Goal: Task Accomplishment & Management: Manage account settings

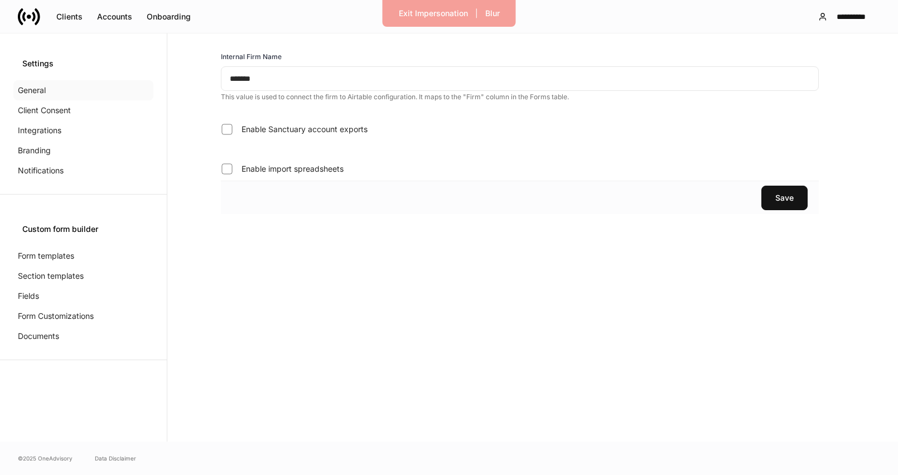
click at [47, 94] on div "General" at bounding box center [83, 90] width 140 height 20
click at [48, 106] on p "Client Consent" at bounding box center [44, 110] width 53 height 11
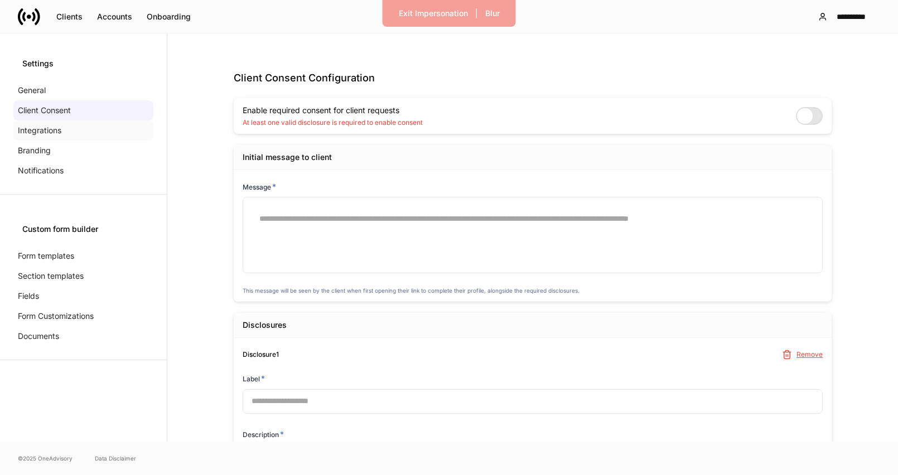
click at [43, 136] on p "Integrations" at bounding box center [40, 130] width 44 height 11
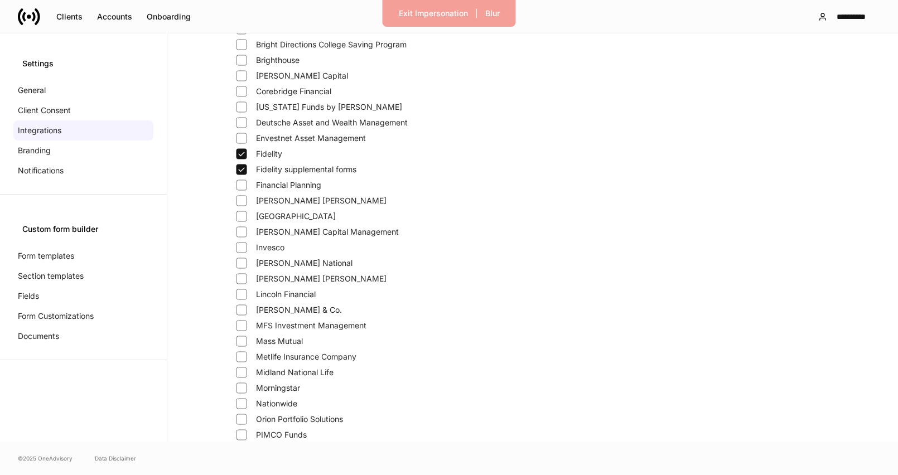
scroll to position [114, 0]
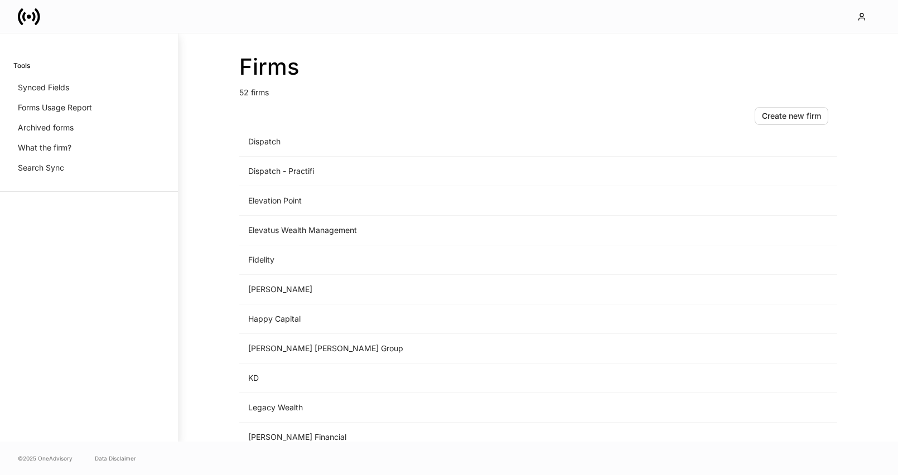
scroll to position [803, 0]
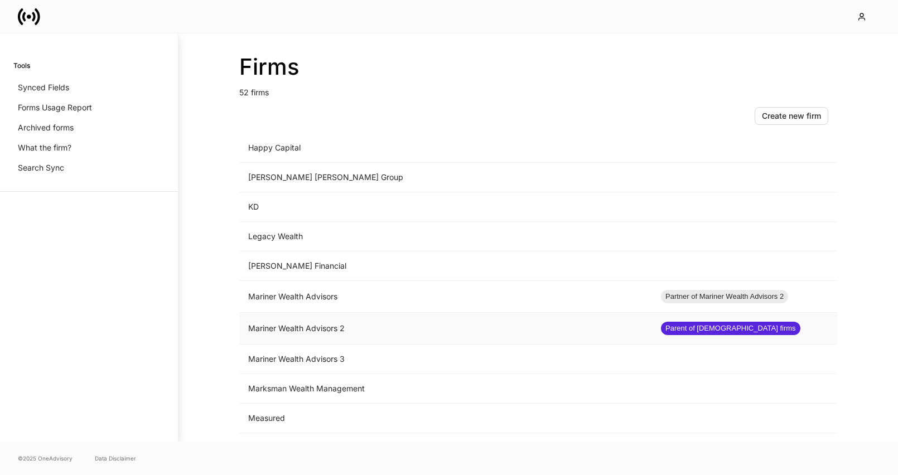
click at [376, 321] on td "Mariner Wealth Advisors 2" at bounding box center [445, 329] width 413 height 32
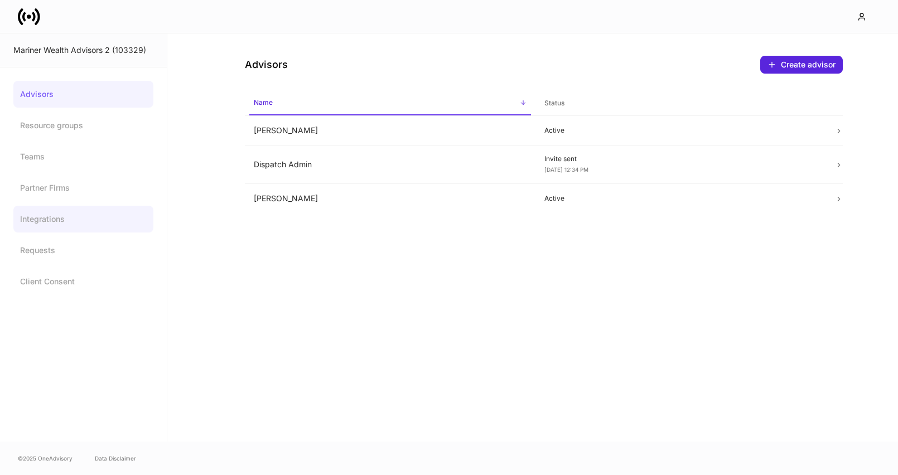
click at [39, 220] on link "Integrations" at bounding box center [83, 219] width 140 height 27
click at [31, 36] on div "Mariner Wealth Advisors 2 (103329)" at bounding box center [83, 50] width 167 height 34
click at [30, 17] on icon at bounding box center [29, 17] width 4 height 4
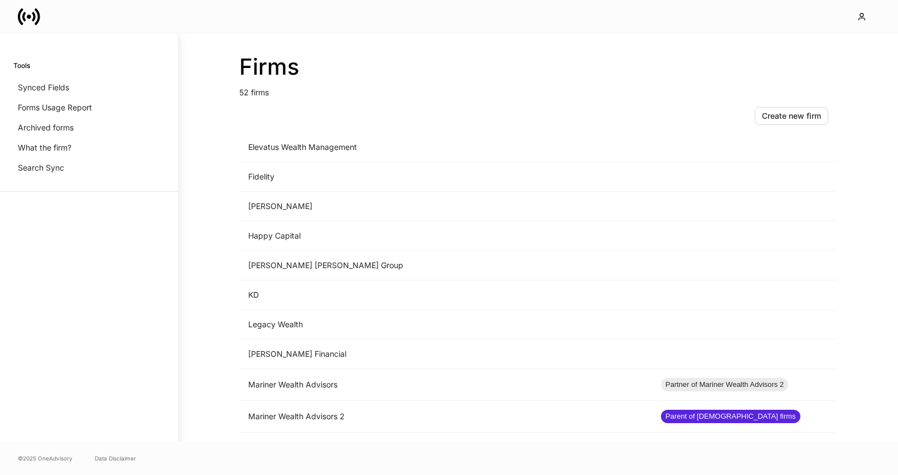
scroll to position [866, 0]
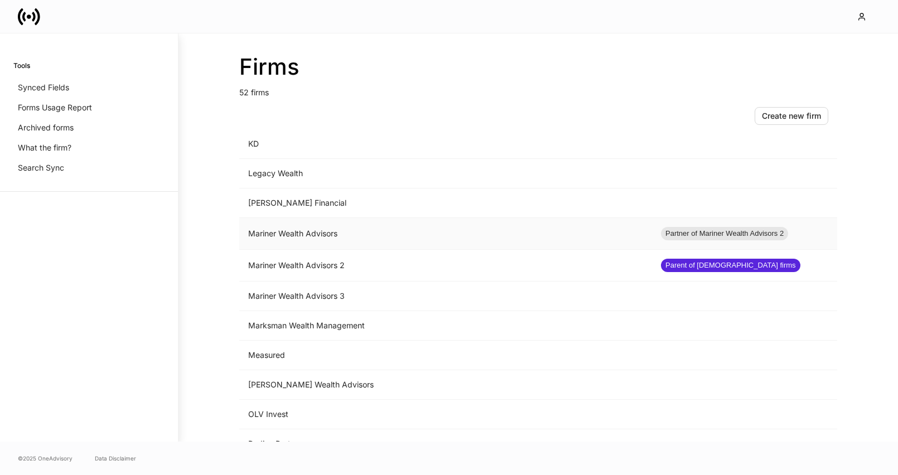
click at [300, 235] on td "Mariner Wealth Advisors" at bounding box center [445, 234] width 413 height 32
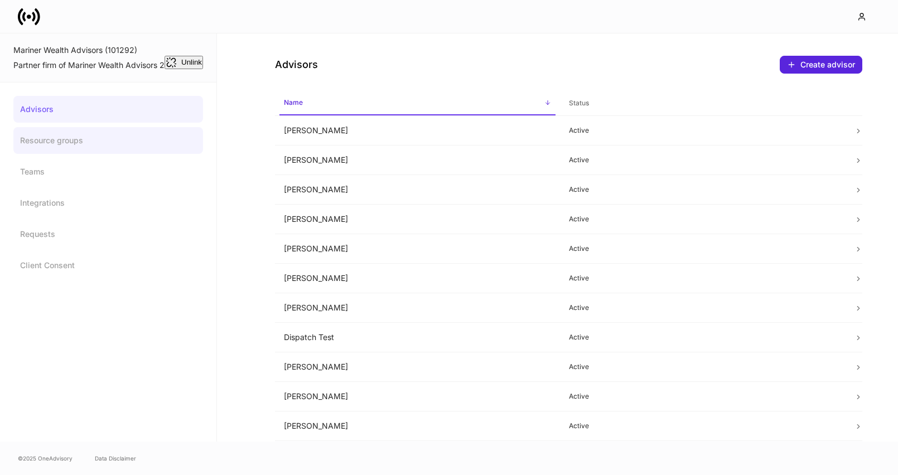
click at [95, 143] on link "Resource groups" at bounding box center [108, 140] width 190 height 27
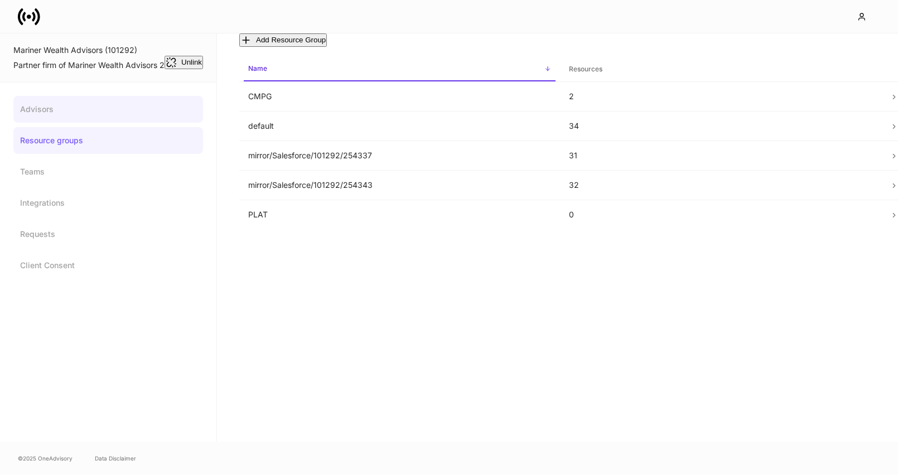
click at [86, 109] on link "Advisors" at bounding box center [108, 109] width 190 height 27
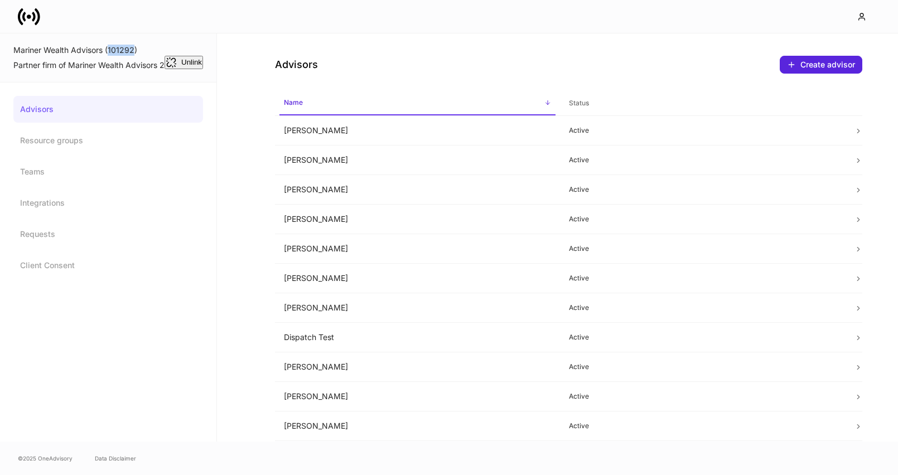
drag, startPoint x: 135, startPoint y: 51, endPoint x: 108, endPoint y: 51, distance: 26.8
click at [108, 51] on div "Mariner Wealth Advisors (101292)" at bounding box center [108, 50] width 190 height 11
copy div "101292"
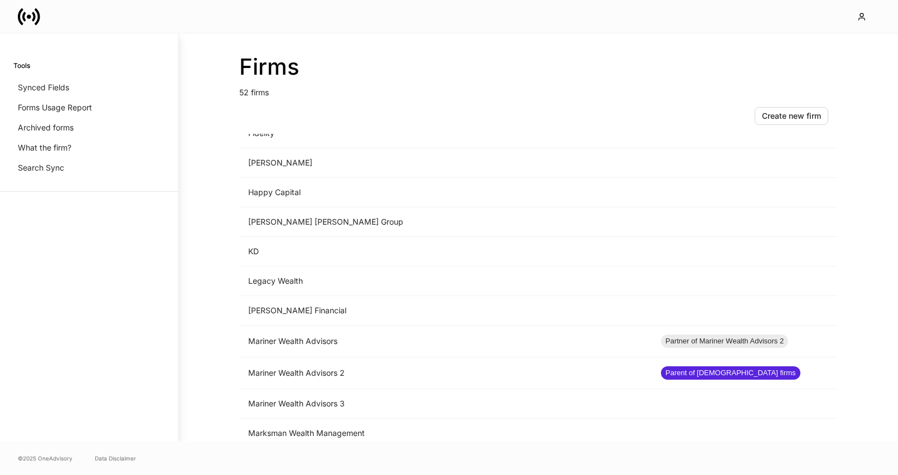
scroll to position [777, 0]
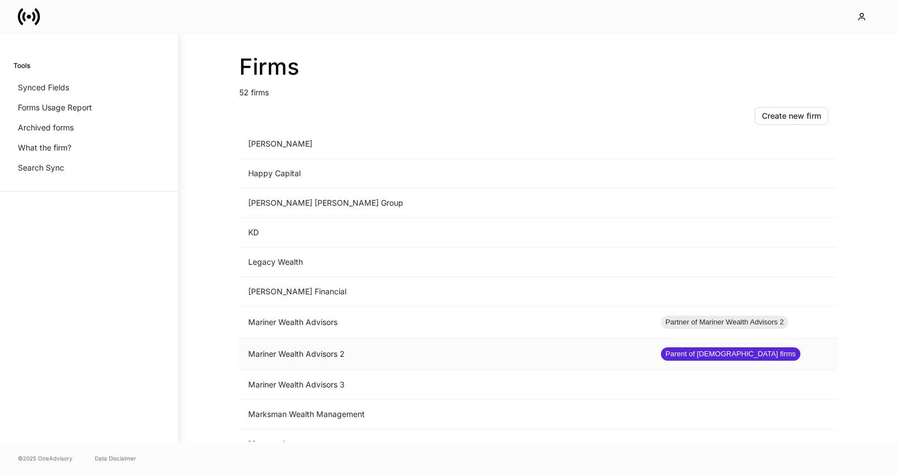
click at [445, 353] on td "Mariner Wealth Advisors 2" at bounding box center [445, 355] width 413 height 32
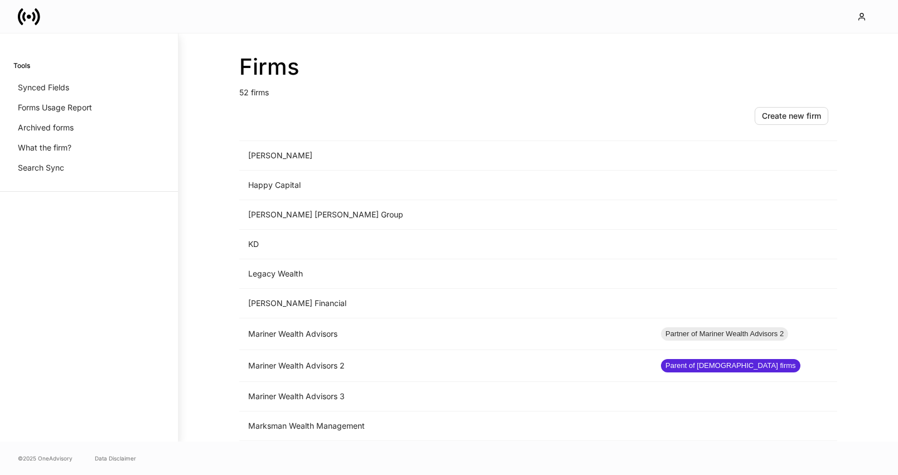
scroll to position [902, 0]
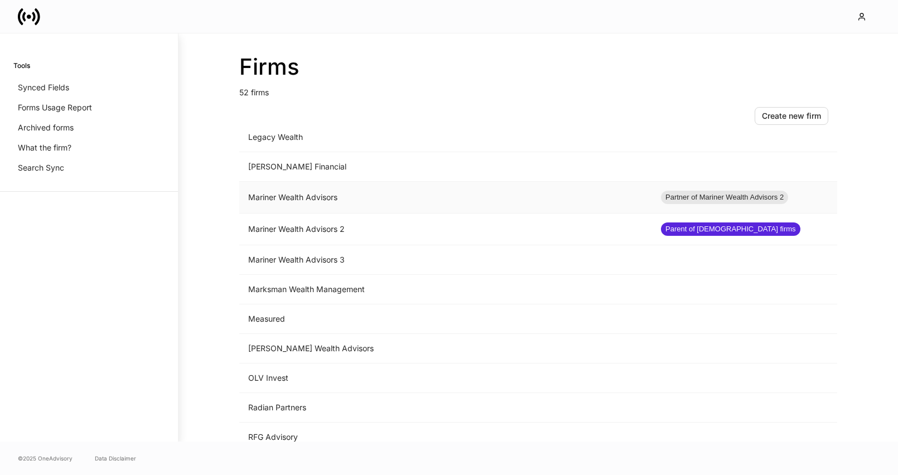
click at [357, 203] on td "Mariner Wealth Advisors" at bounding box center [445, 198] width 413 height 32
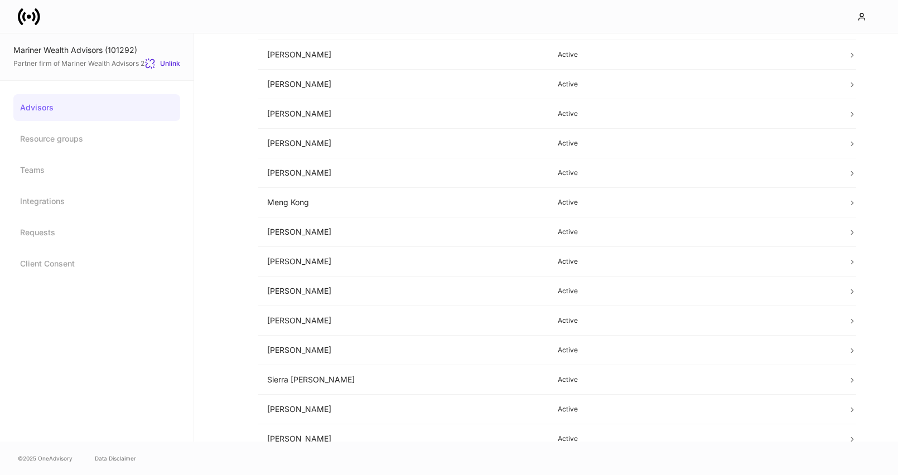
scroll to position [620, 0]
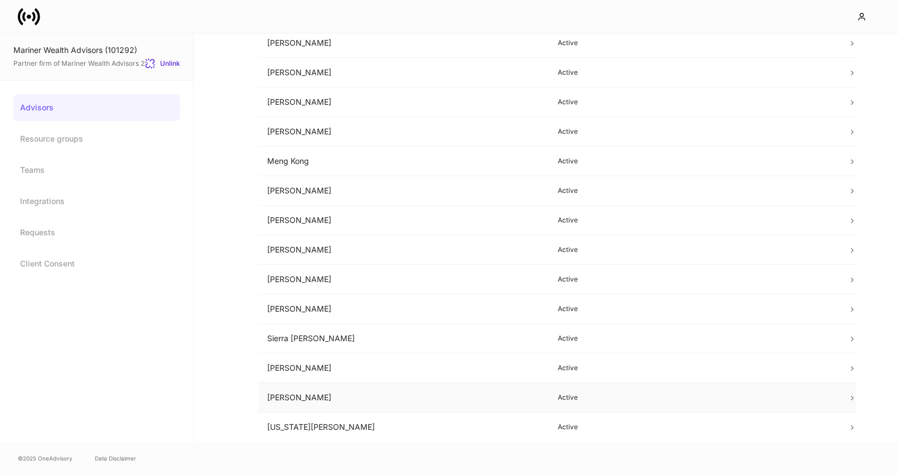
click at [378, 402] on td "[PERSON_NAME]" at bounding box center [403, 398] width 291 height 30
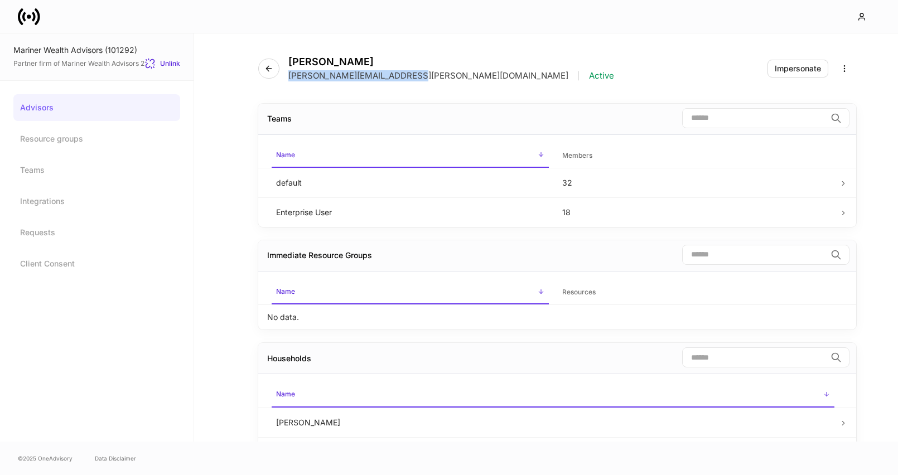
drag, startPoint x: 403, startPoint y: 76, endPoint x: 287, endPoint y: 75, distance: 116.1
click at [287, 75] on div "Tiffany Spinney tiffany.spinney@mariner.com | Active" at bounding box center [440, 69] width 365 height 26
copy p "tiffany.spinney@mariner.com"
click at [269, 69] on icon "button" at bounding box center [268, 68] width 5 height 5
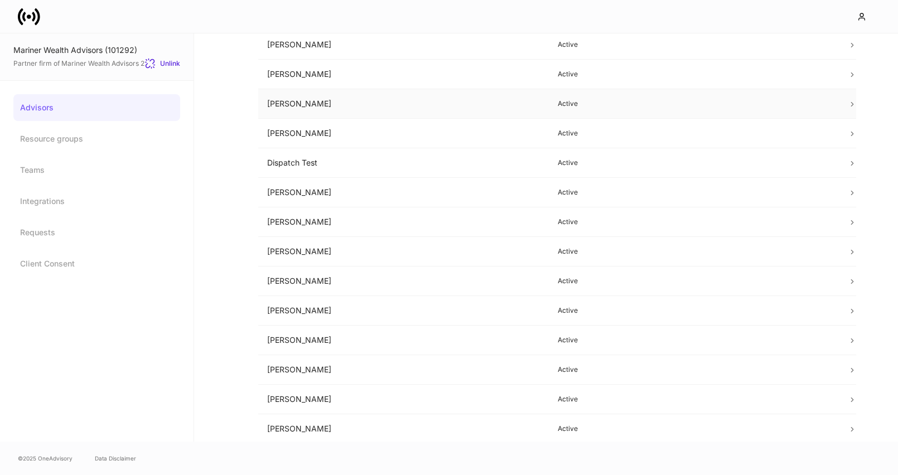
scroll to position [620, 0]
click at [401, 253] on td "[PERSON_NAME]" at bounding box center [403, 250] width 291 height 30
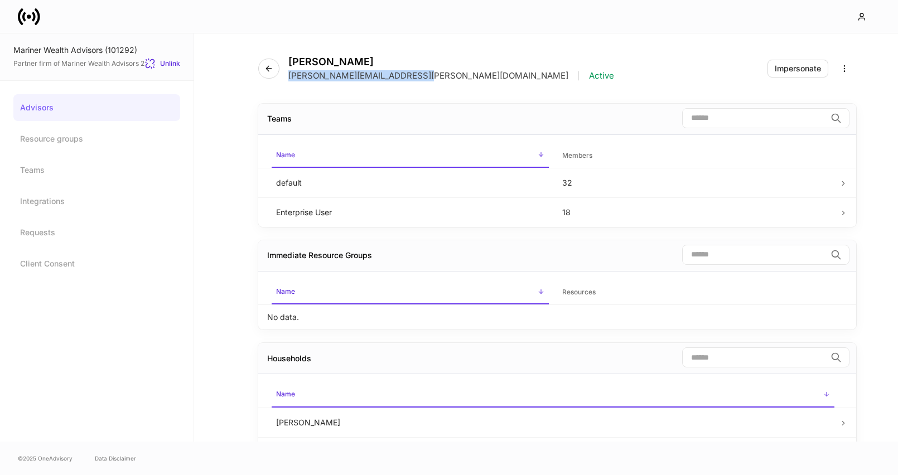
drag, startPoint x: 408, startPoint y: 78, endPoint x: 290, endPoint y: 80, distance: 118.9
click at [290, 80] on p "patrick.dipanfilo@mariner.com" at bounding box center [429, 75] width 280 height 11
copy p "patrick.dipanfilo@mariner.com"
click at [270, 70] on icon "button" at bounding box center [269, 68] width 9 height 9
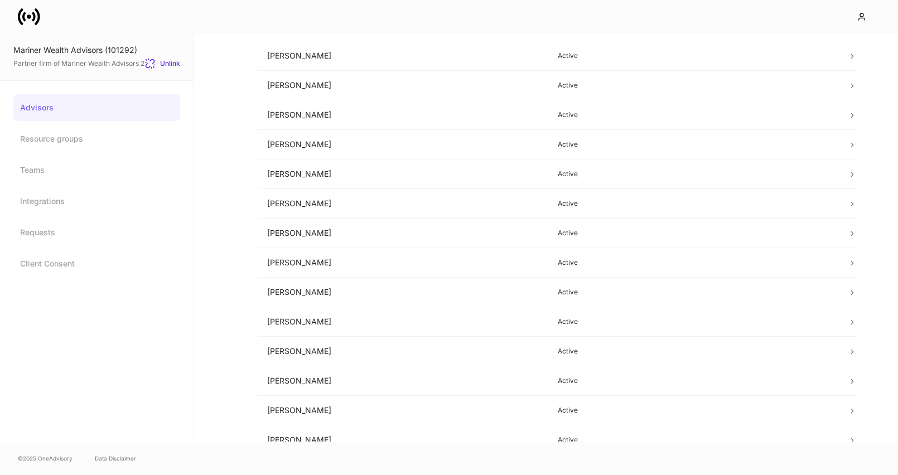
scroll to position [431, 0]
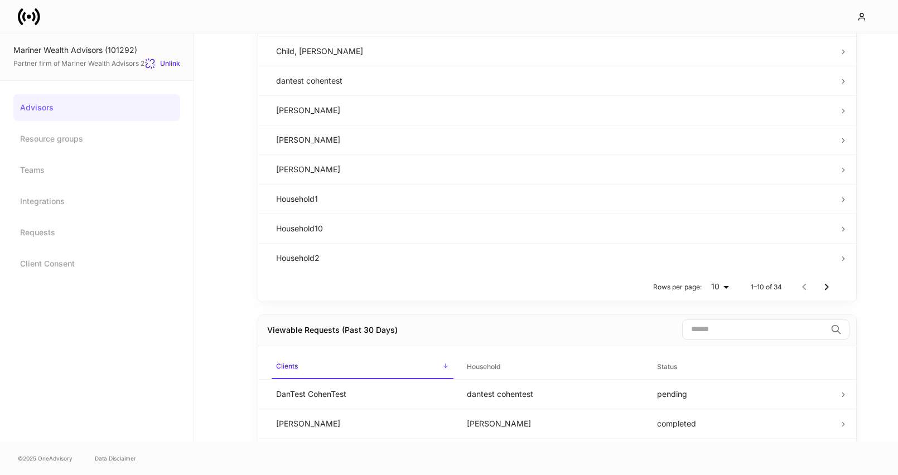
click at [41, 20] on link at bounding box center [33, 17] width 31 height 22
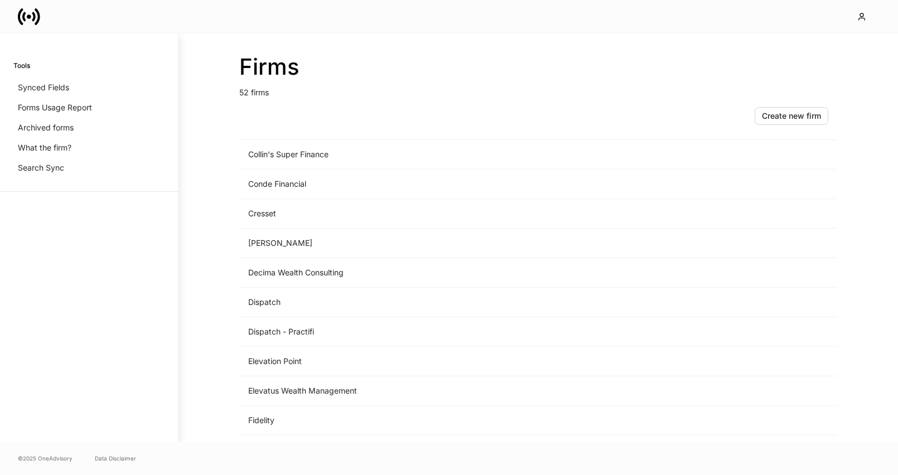
scroll to position [899, 0]
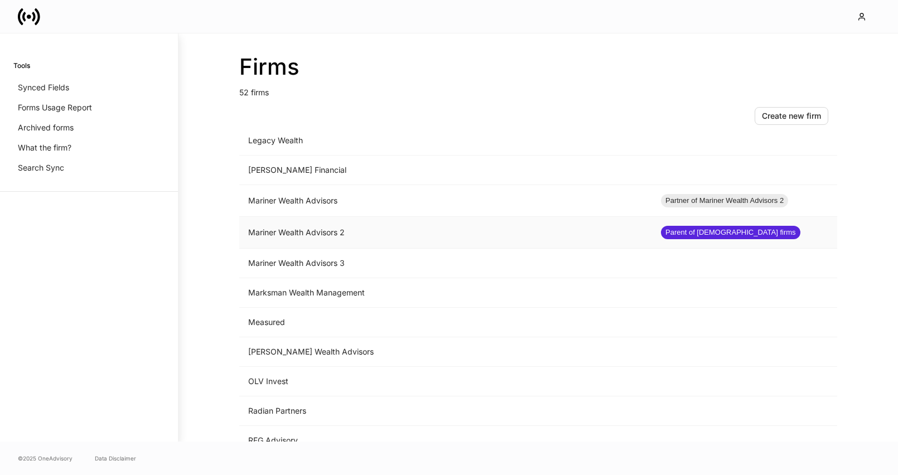
click at [463, 238] on td "Mariner Wealth Advisors 2" at bounding box center [445, 233] width 413 height 32
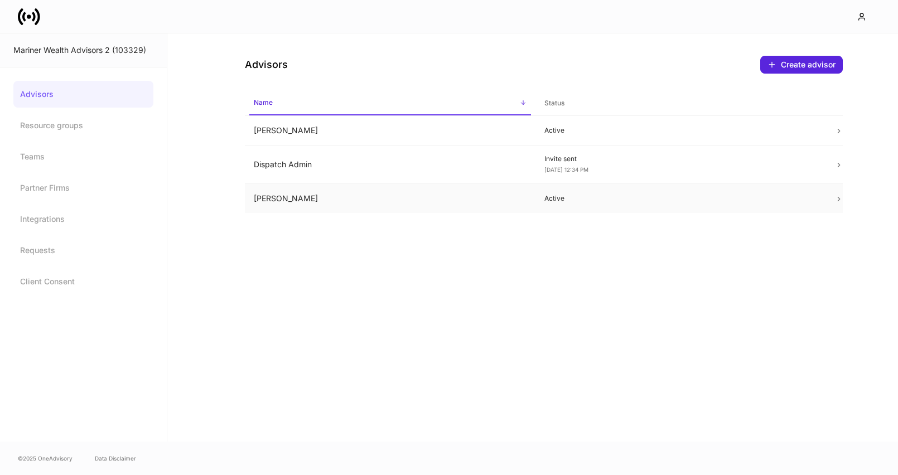
click at [424, 195] on td "Jeff Drake" at bounding box center [390, 199] width 291 height 30
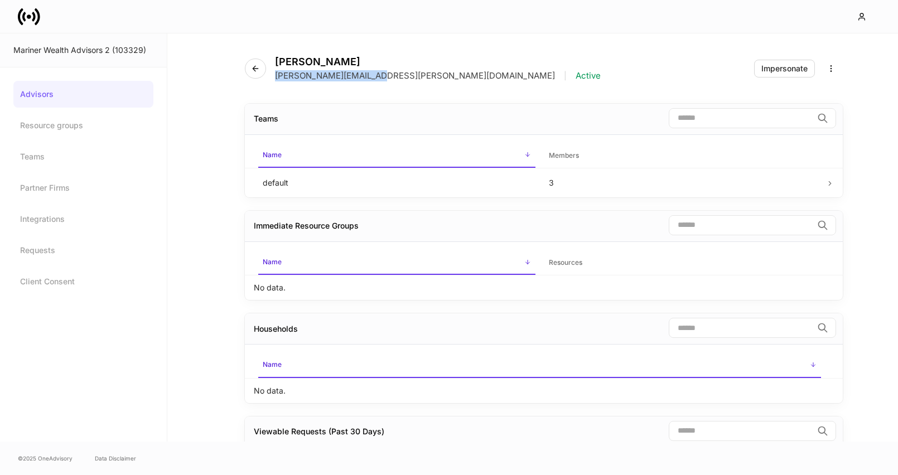
drag, startPoint x: 371, startPoint y: 76, endPoint x: 273, endPoint y: 77, distance: 97.1
click at [273, 77] on div "Jeff Drake jeff.drake@mariner.com | Active" at bounding box center [427, 69] width 365 height 26
copy p "jeff.drake@mariner.com"
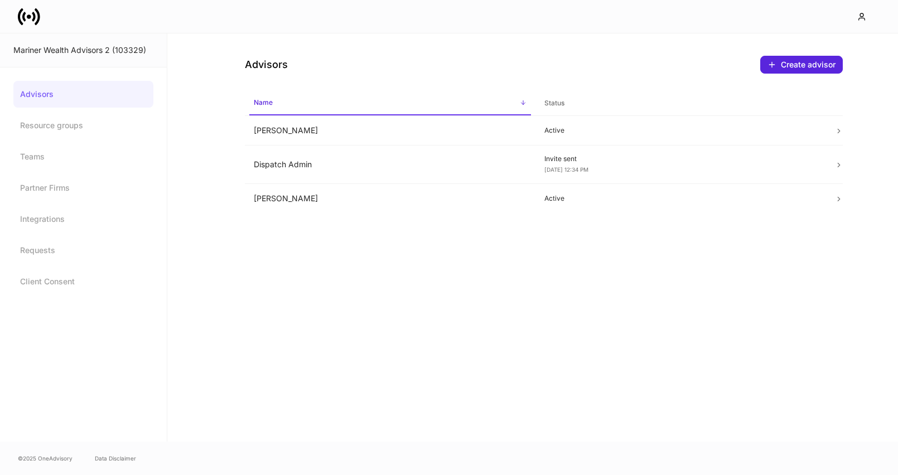
click at [39, 21] on icon at bounding box center [38, 16] width 6 height 17
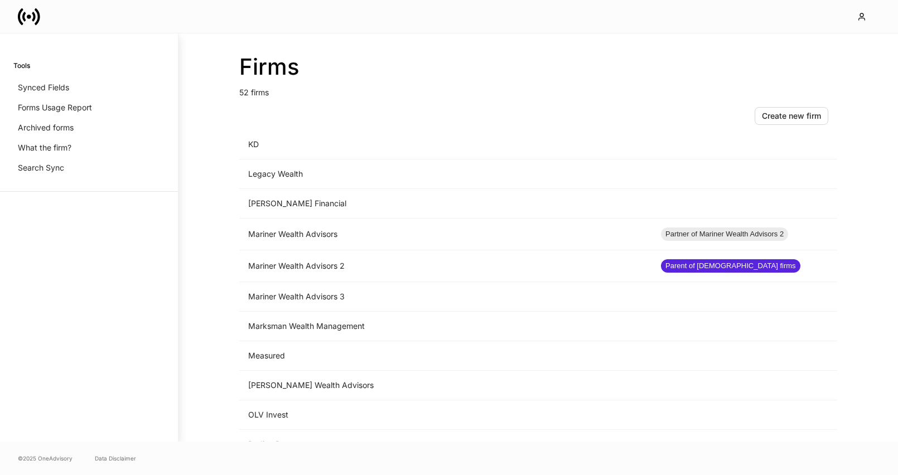
scroll to position [842, 0]
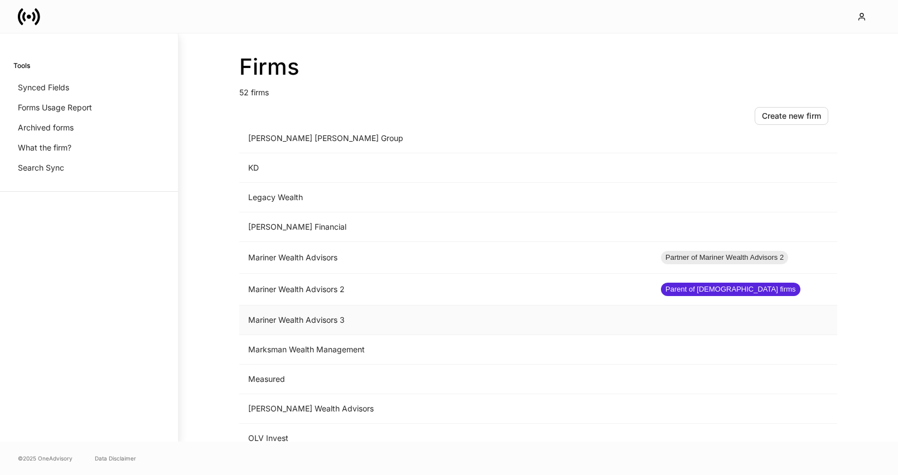
click at [286, 320] on td "Mariner Wealth Advisors 3" at bounding box center [445, 321] width 413 height 30
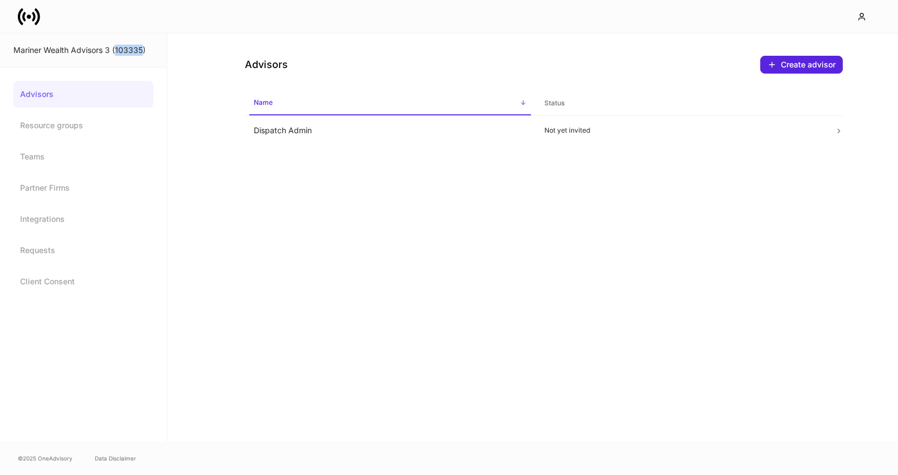
drag, startPoint x: 143, startPoint y: 51, endPoint x: 117, endPoint y: 51, distance: 25.7
click at [117, 51] on div "Mariner Wealth Advisors 3 (103335)" at bounding box center [83, 50] width 140 height 11
copy div "103335"
click at [22, 12] on icon at bounding box center [29, 17] width 22 height 22
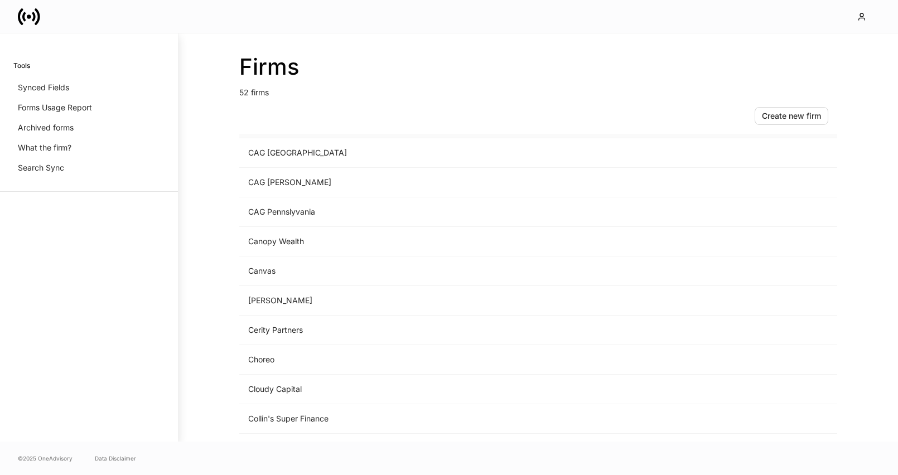
scroll to position [809, 0]
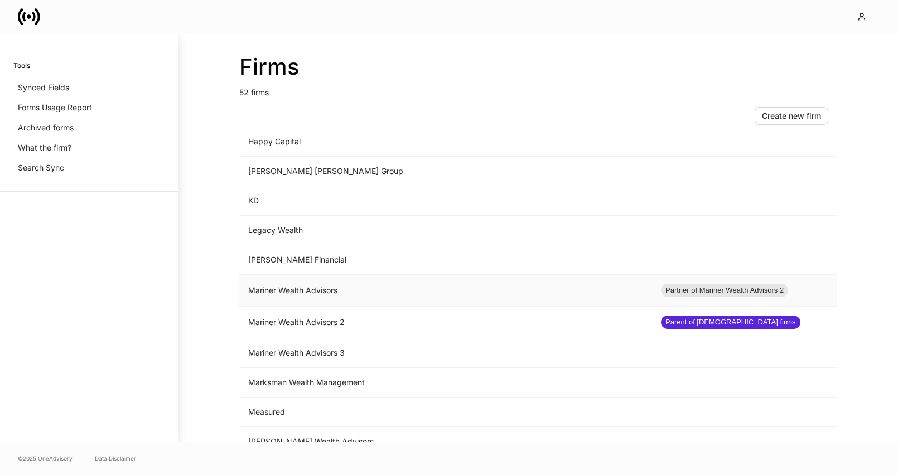
click at [359, 295] on td "Mariner Wealth Advisors" at bounding box center [445, 291] width 413 height 32
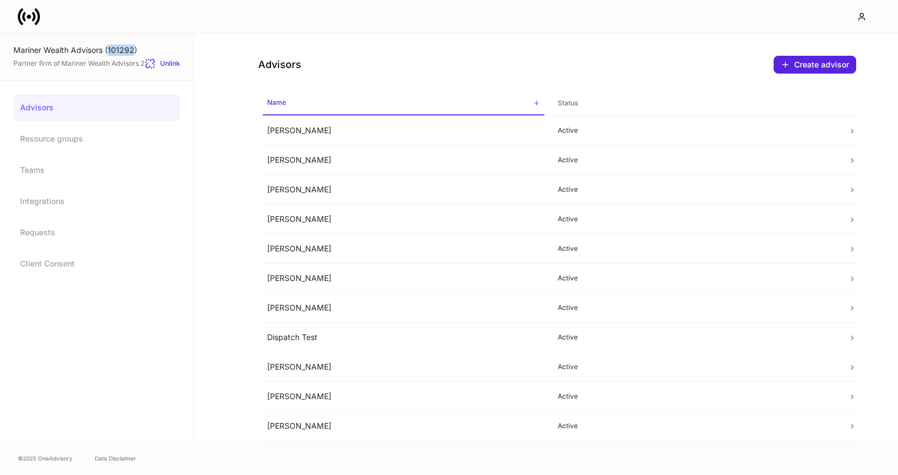
drag, startPoint x: 135, startPoint y: 50, endPoint x: 109, endPoint y: 49, distance: 25.7
click at [109, 49] on div "Mariner Wealth Advisors (101292)" at bounding box center [96, 50] width 167 height 11
copy div "101292"
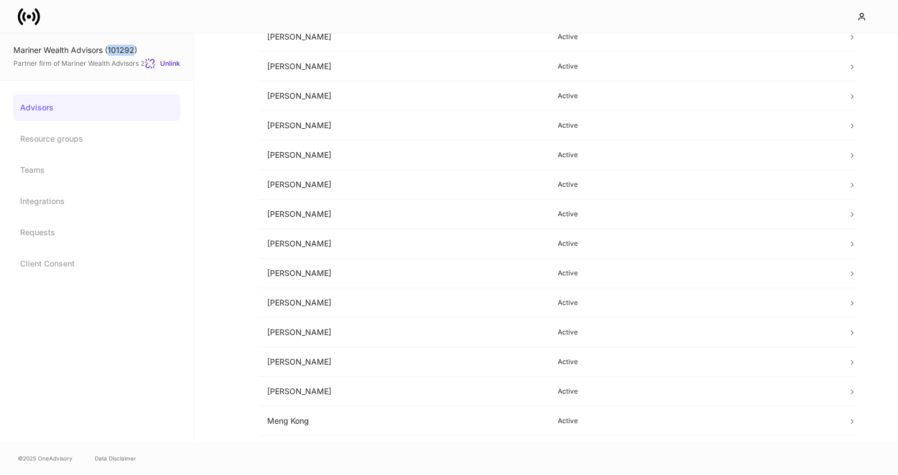
scroll to position [571, 0]
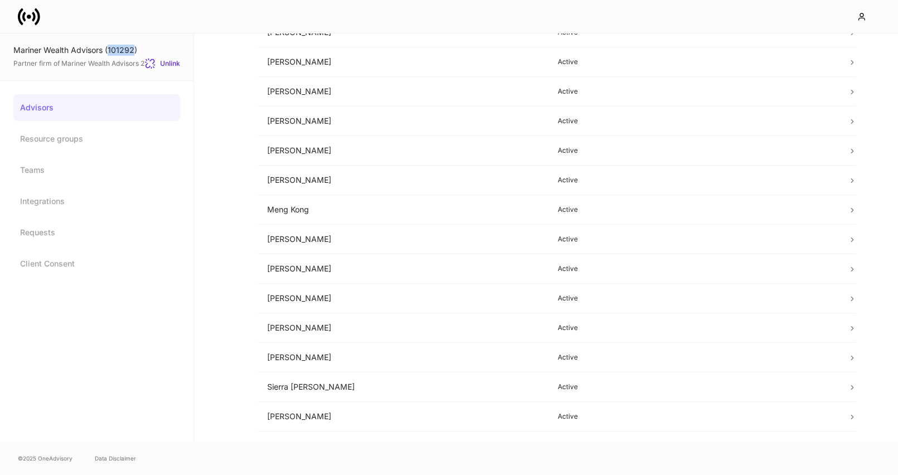
click at [31, 6] on icon at bounding box center [29, 17] width 22 height 22
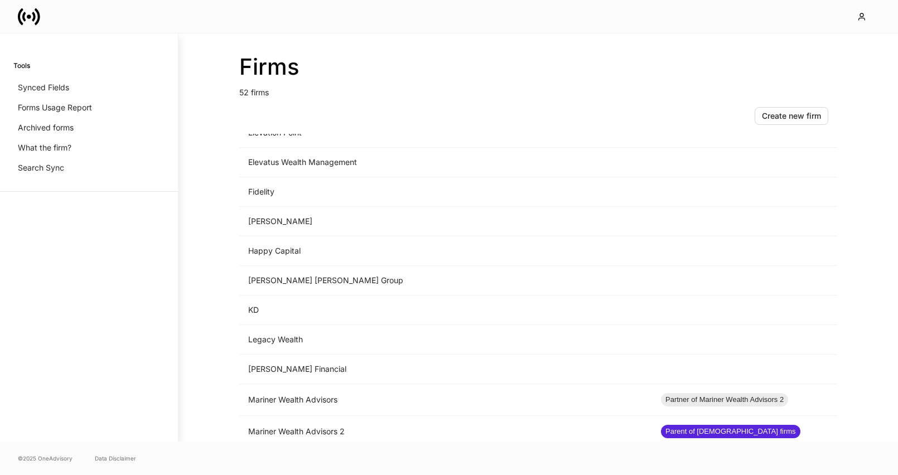
scroll to position [801, 0]
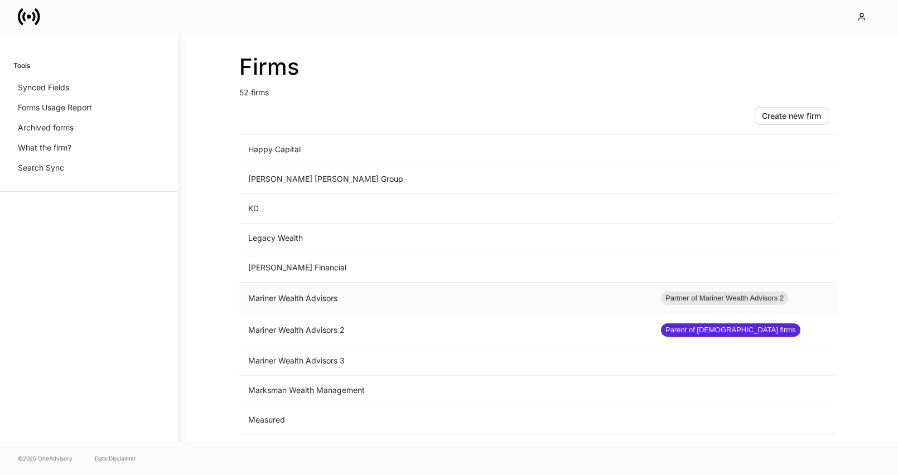
click at [291, 300] on td "Mariner Wealth Advisors" at bounding box center [445, 299] width 413 height 32
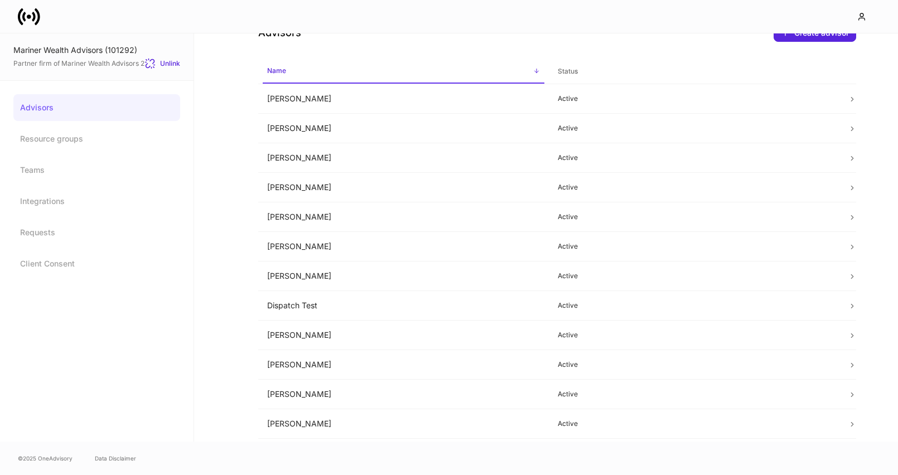
scroll to position [58, 0]
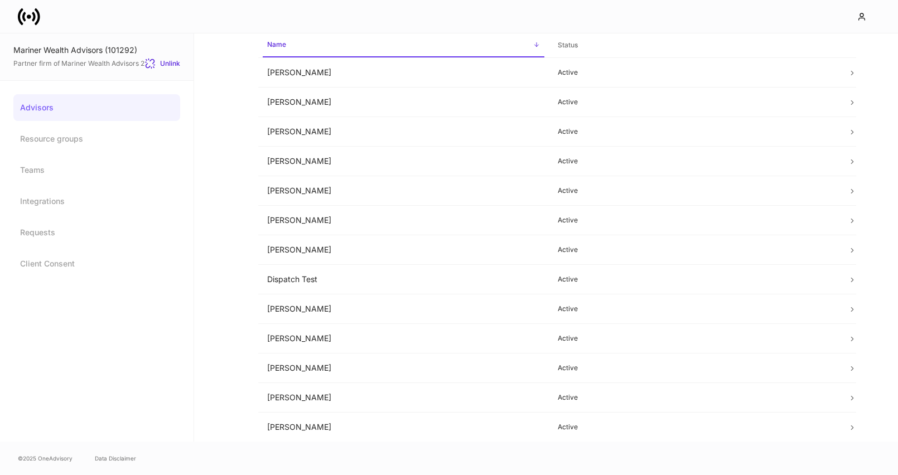
click at [84, 112] on link "Advisors" at bounding box center [96, 107] width 167 height 27
click at [24, 16] on icon at bounding box center [23, 16] width 3 height 9
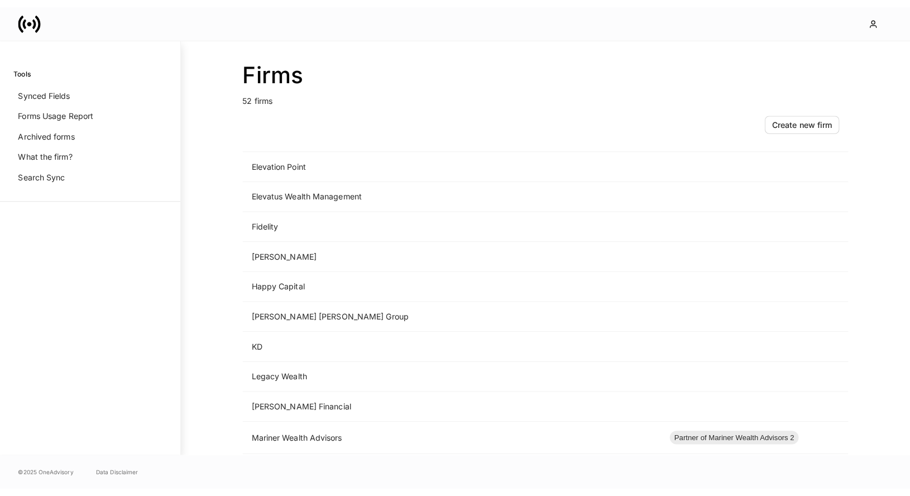
scroll to position [929, 0]
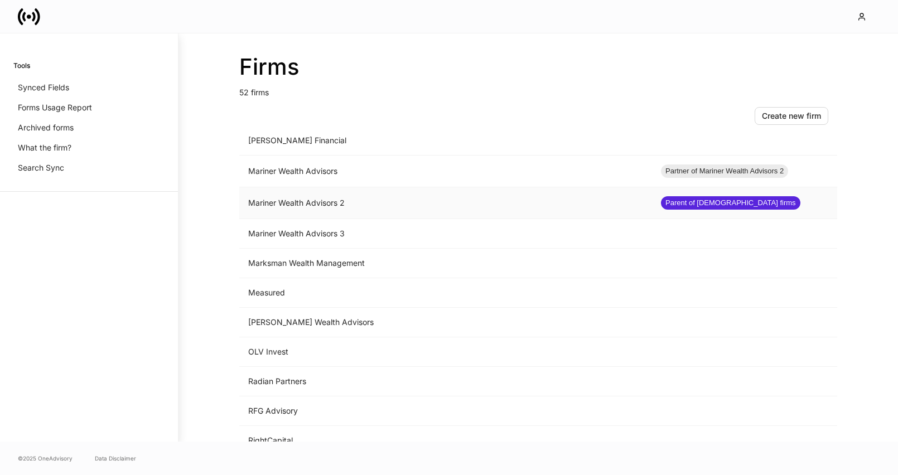
click at [354, 211] on td "Mariner Wealth Advisors 2" at bounding box center [445, 203] width 413 height 32
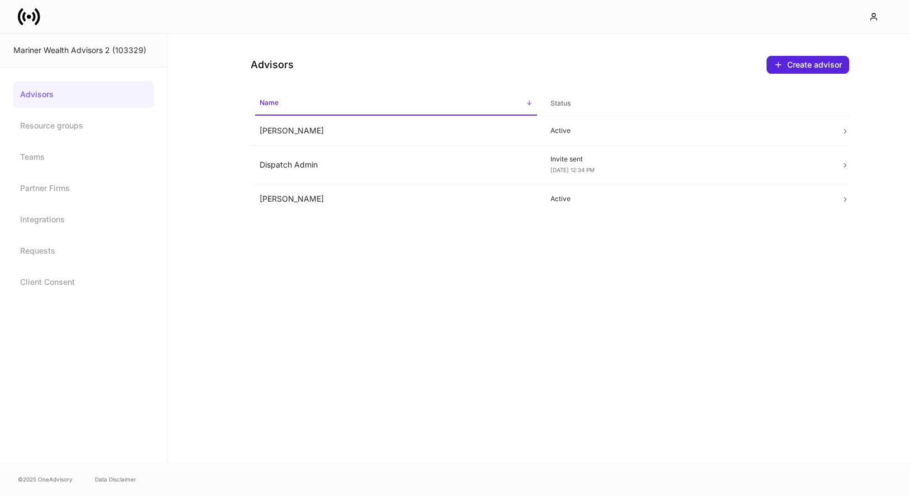
click at [38, 17] on icon at bounding box center [38, 16] width 6 height 17
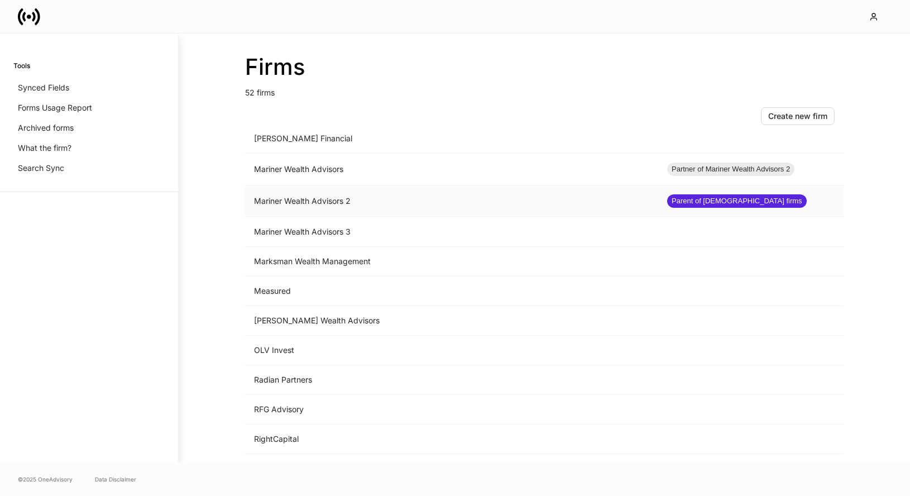
scroll to position [924, 0]
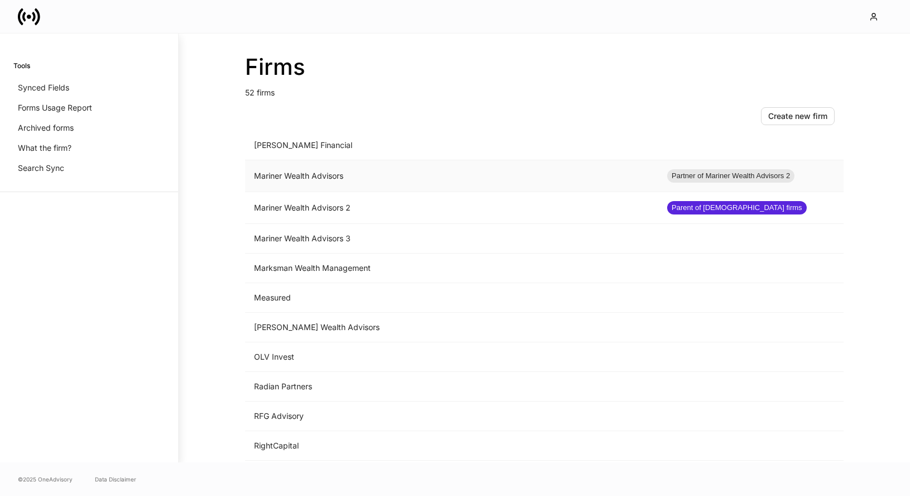
click at [335, 173] on td "Mariner Wealth Advisors" at bounding box center [451, 176] width 413 height 32
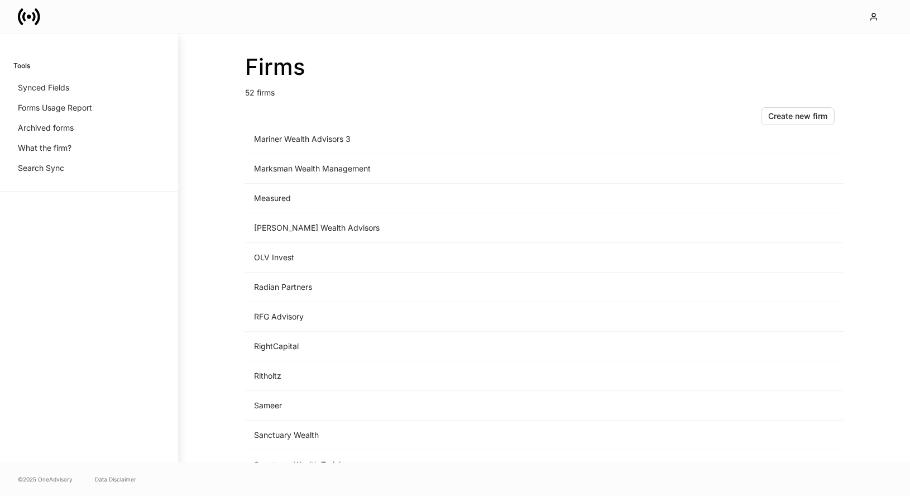
scroll to position [891, 0]
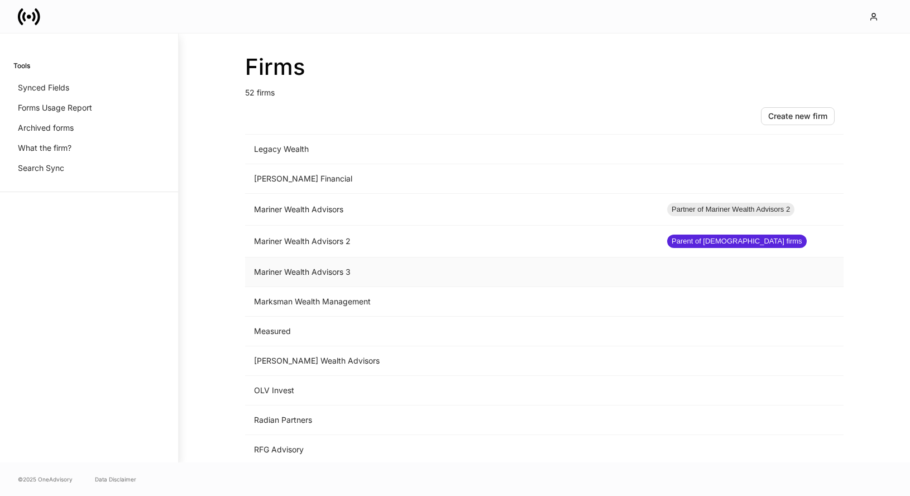
click at [349, 276] on td "Mariner Wealth Advisors 3" at bounding box center [451, 272] width 413 height 30
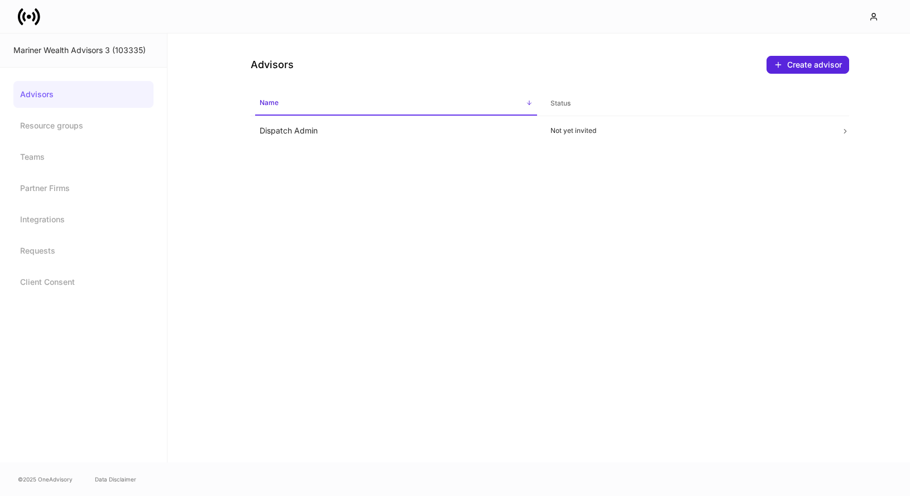
click at [25, 14] on icon at bounding box center [29, 17] width 22 height 22
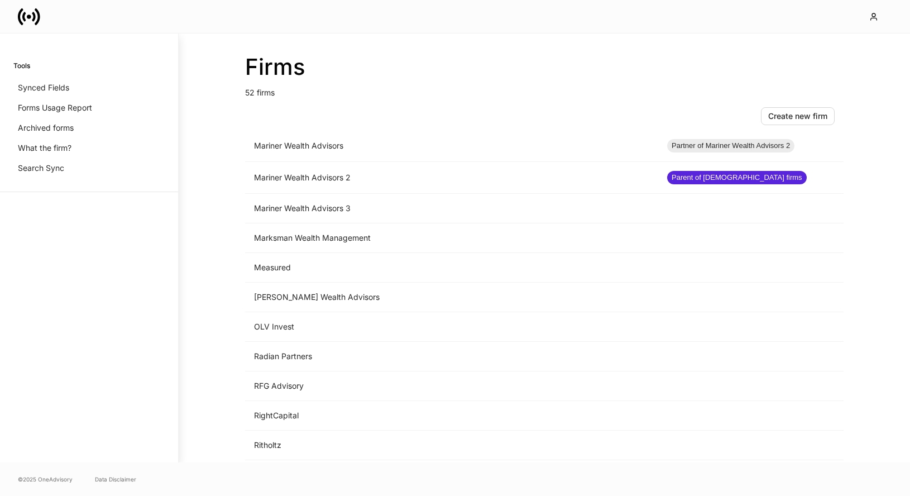
scroll to position [943, 0]
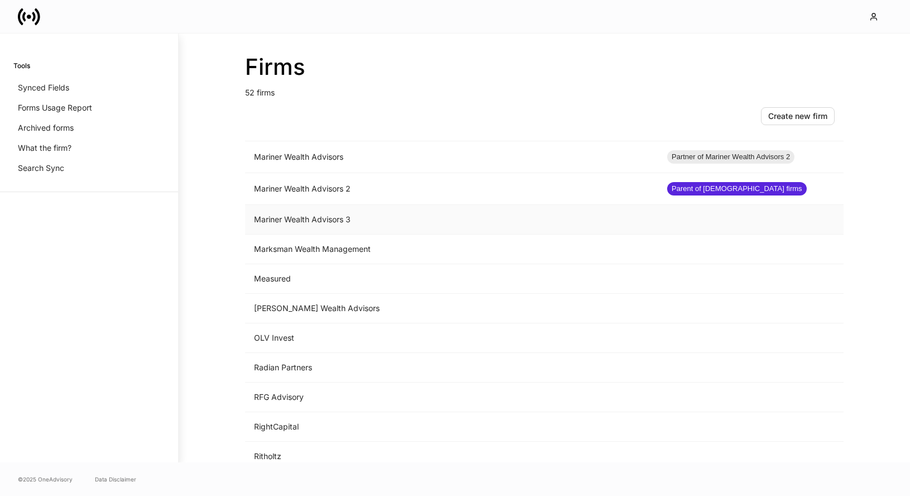
click at [325, 221] on td "Mariner Wealth Advisors 3" at bounding box center [451, 220] width 413 height 30
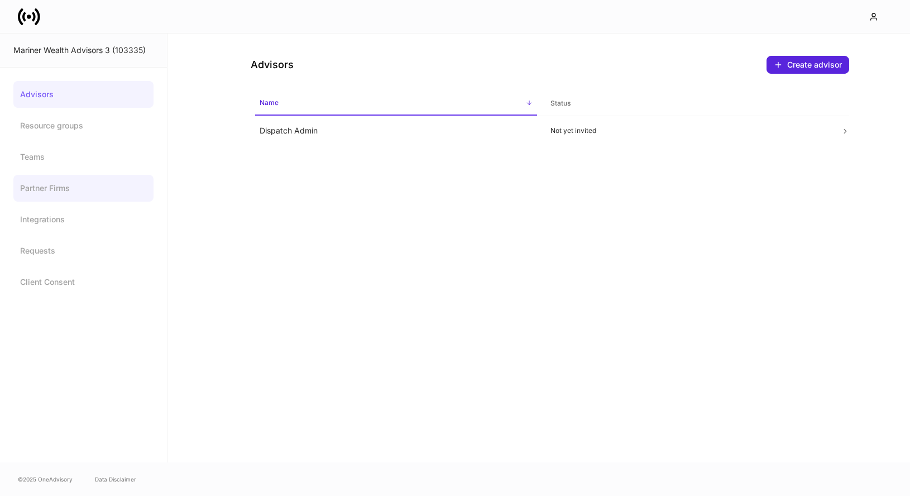
click at [65, 184] on link "Partner Firms" at bounding box center [83, 188] width 140 height 27
click at [31, 14] on icon at bounding box center [29, 17] width 22 height 22
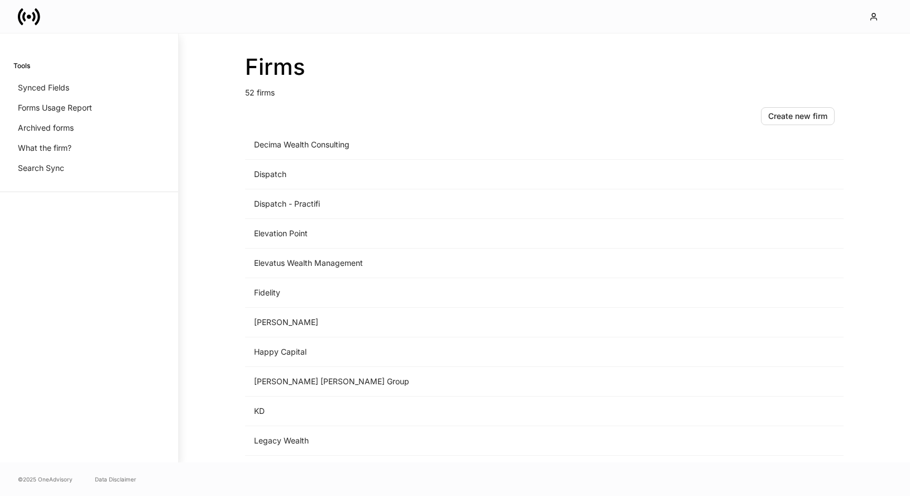
scroll to position [855, 0]
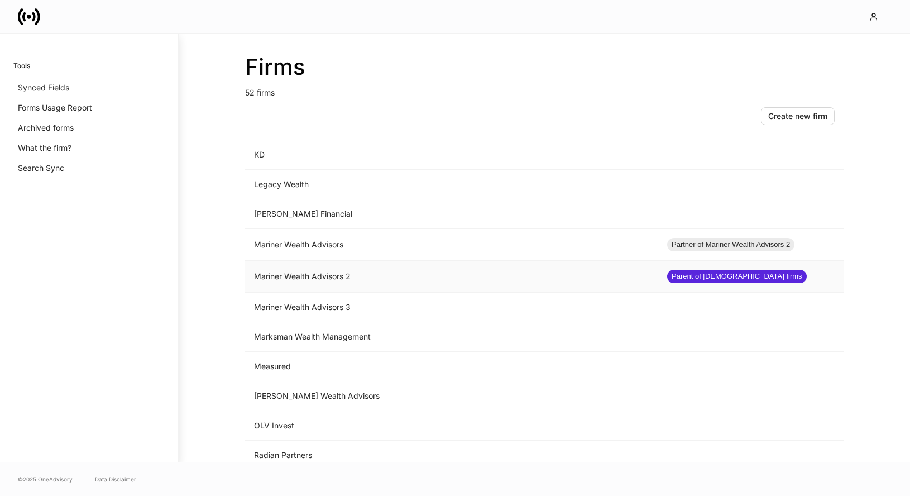
click at [354, 281] on td "Mariner Wealth Advisors 2" at bounding box center [451, 277] width 413 height 32
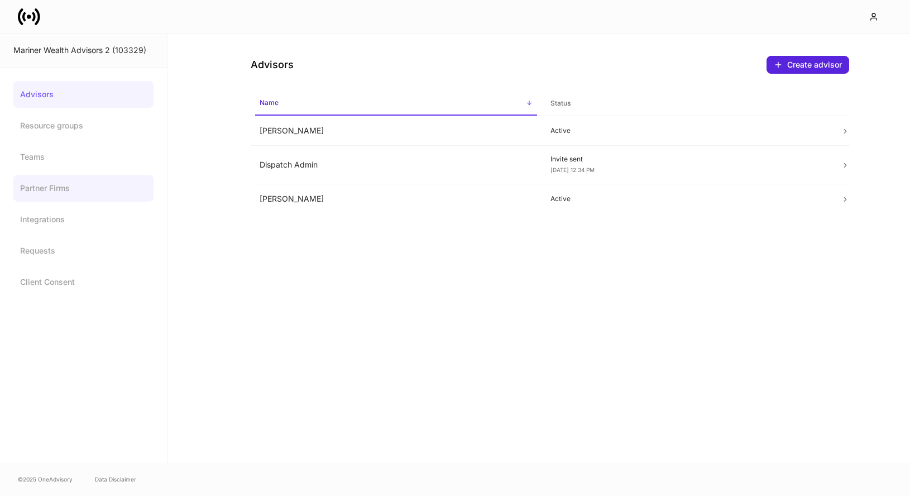
click at [68, 186] on link "Partner Firms" at bounding box center [83, 188] width 140 height 27
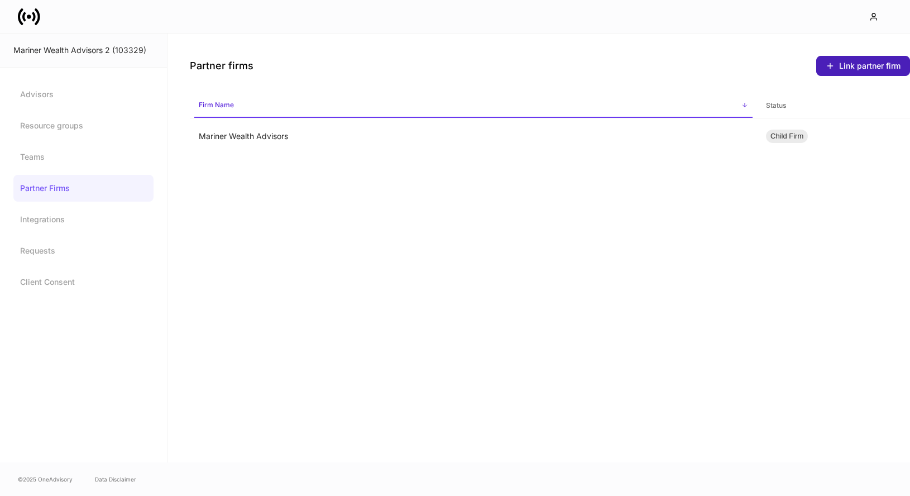
click at [841, 67] on div "Link partner firm" at bounding box center [862, 65] width 75 height 9
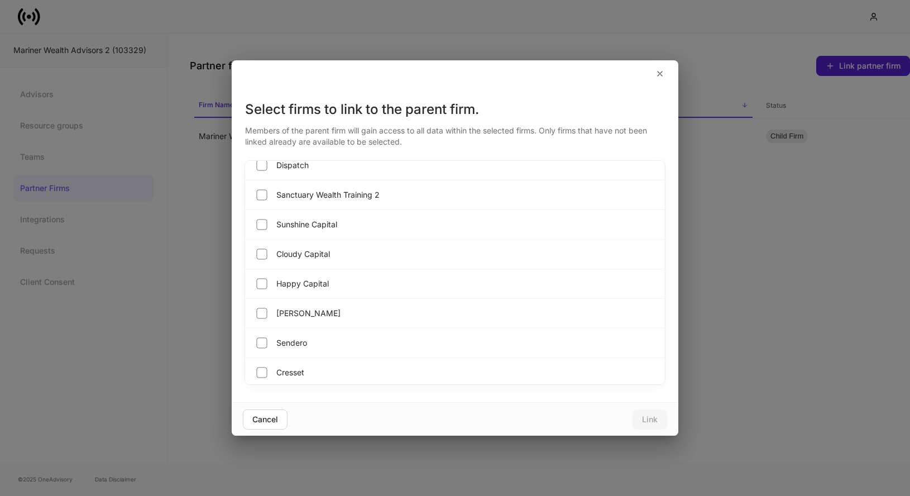
scroll to position [1255, 0]
click at [361, 379] on div "Mariner Wealth Advisors 3" at bounding box center [455, 369] width 420 height 29
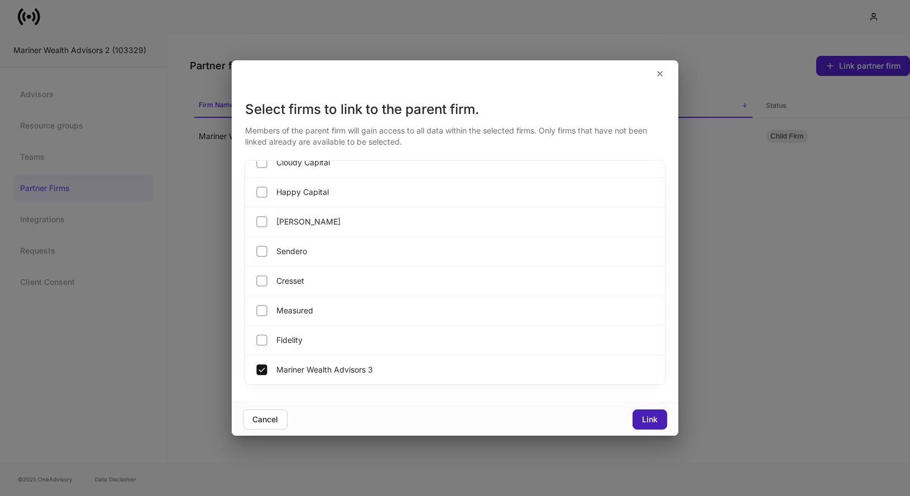
click at [649, 420] on div "Link" at bounding box center [650, 419] width 16 height 8
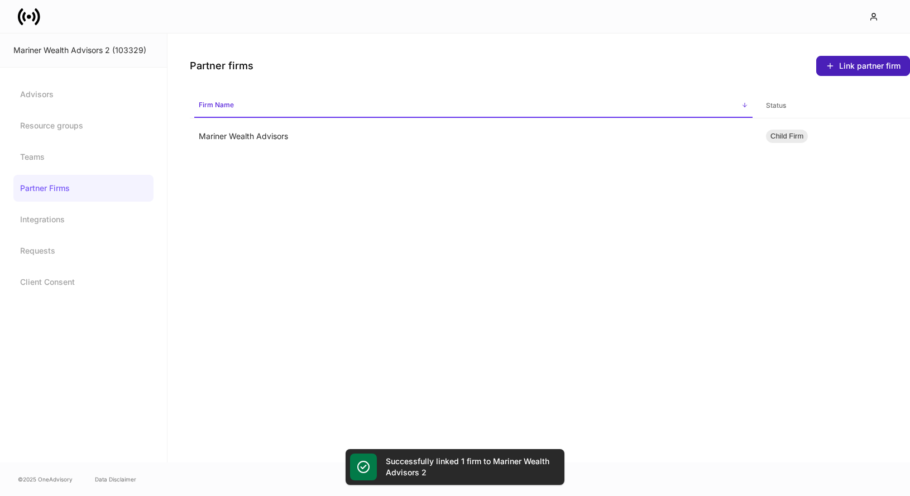
scroll to position [1225, 0]
click at [36, 17] on icon at bounding box center [29, 17] width 22 height 22
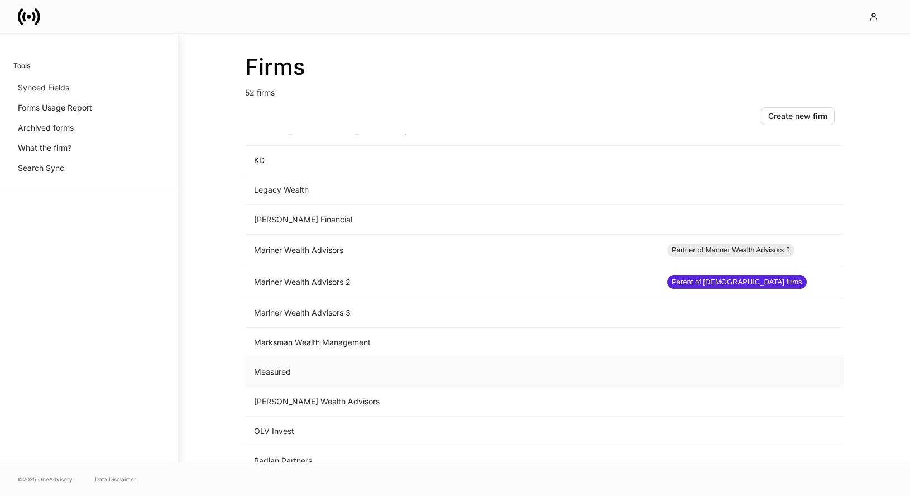
scroll to position [1018, 0]
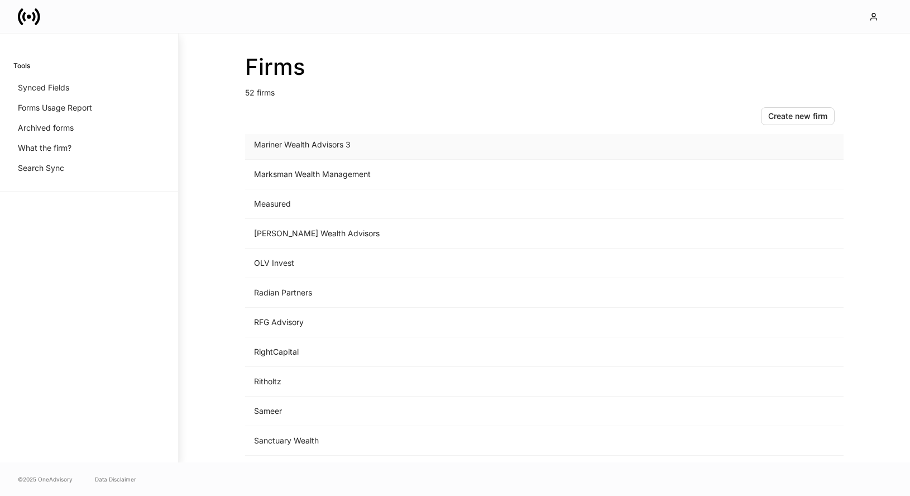
click at [355, 142] on td "Mariner Wealth Advisors 3" at bounding box center [451, 145] width 413 height 30
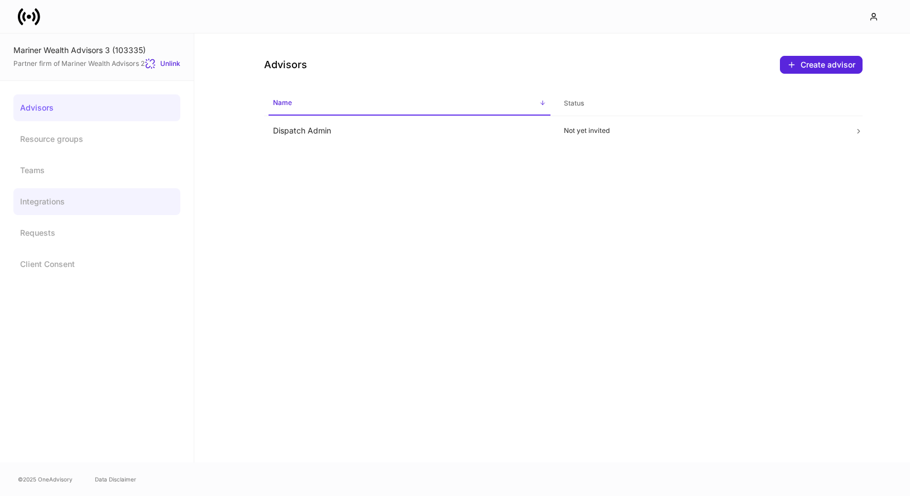
click at [85, 201] on link "Integrations" at bounding box center [96, 201] width 167 height 27
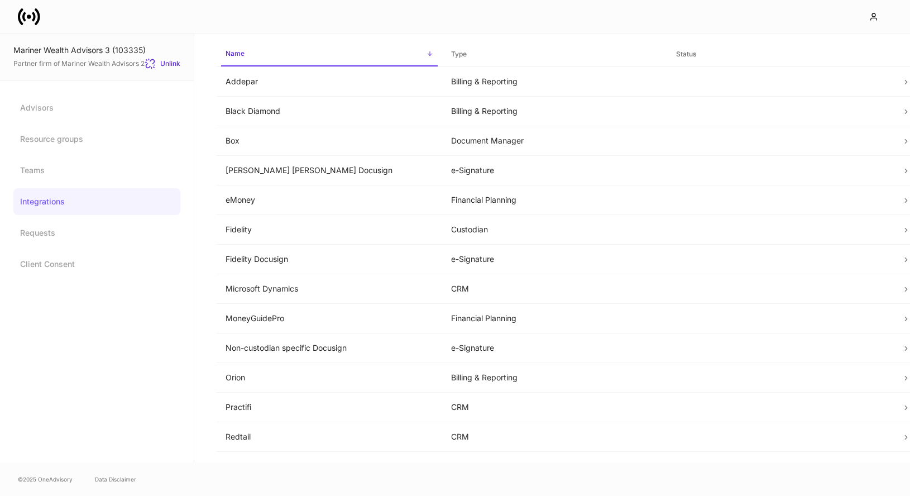
click at [106, 57] on div "Partner firm of Mariner Wealth Advisors 2 Unlink" at bounding box center [96, 62] width 167 height 13
click at [30, 23] on icon at bounding box center [29, 17] width 22 height 22
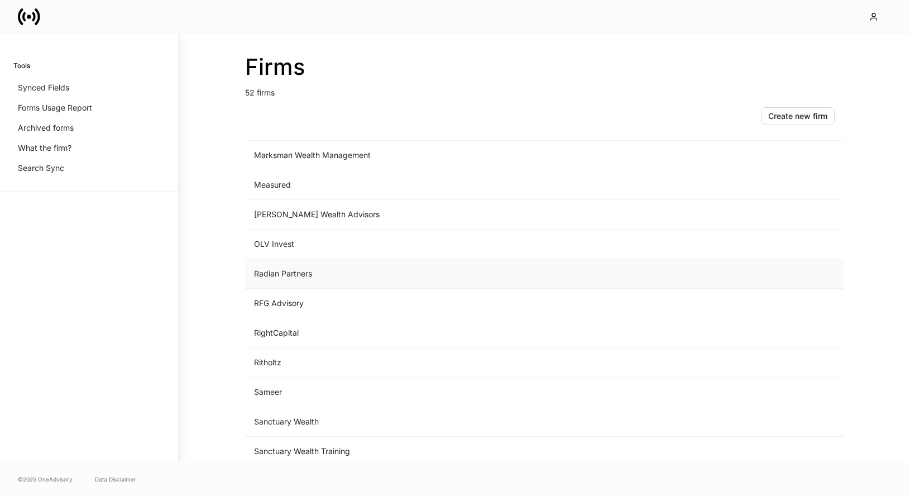
scroll to position [879, 0]
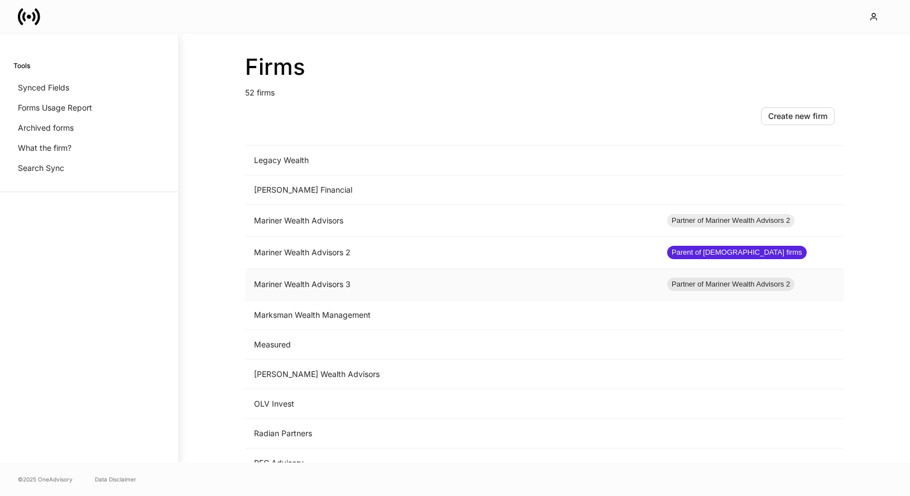
click at [344, 289] on td "Mariner Wealth Advisors 3" at bounding box center [451, 284] width 413 height 32
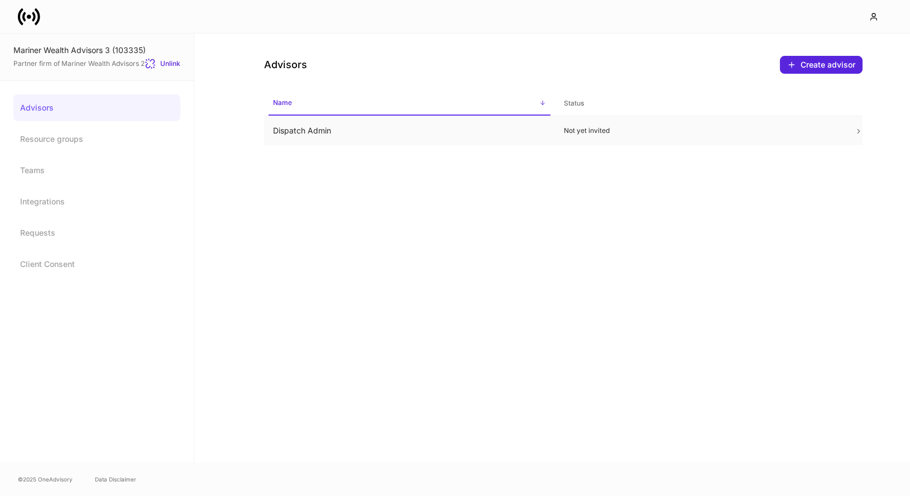
click at [484, 118] on td "Dispatch Admin" at bounding box center [409, 131] width 291 height 30
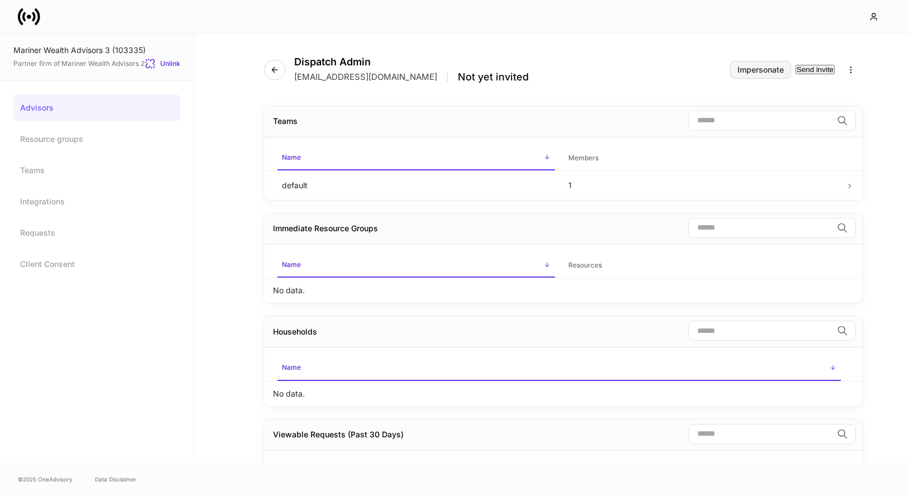
click at [742, 66] on div "Impersonate" at bounding box center [760, 70] width 46 height 8
